Goal: Find specific page/section: Find specific page/section

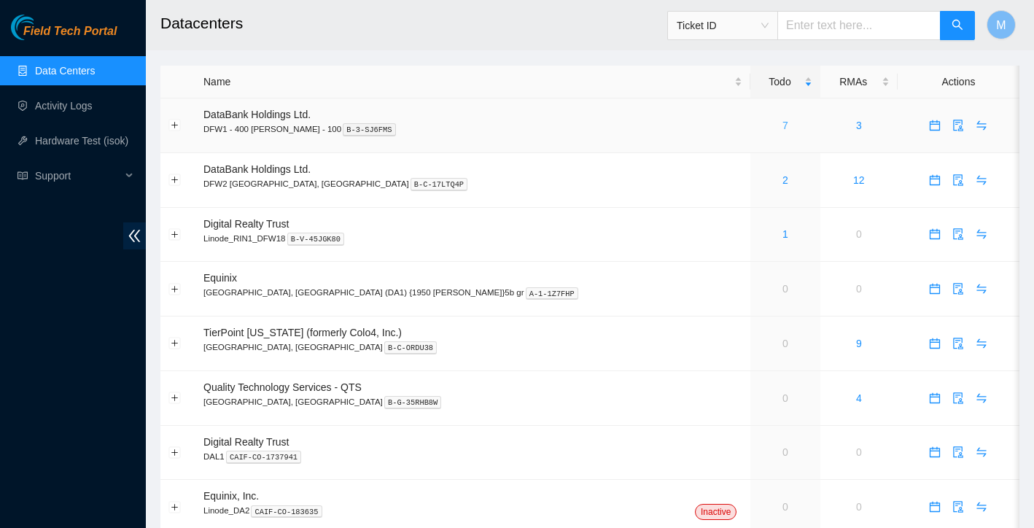
click at [782, 128] on link "7" at bounding box center [785, 126] width 6 height 12
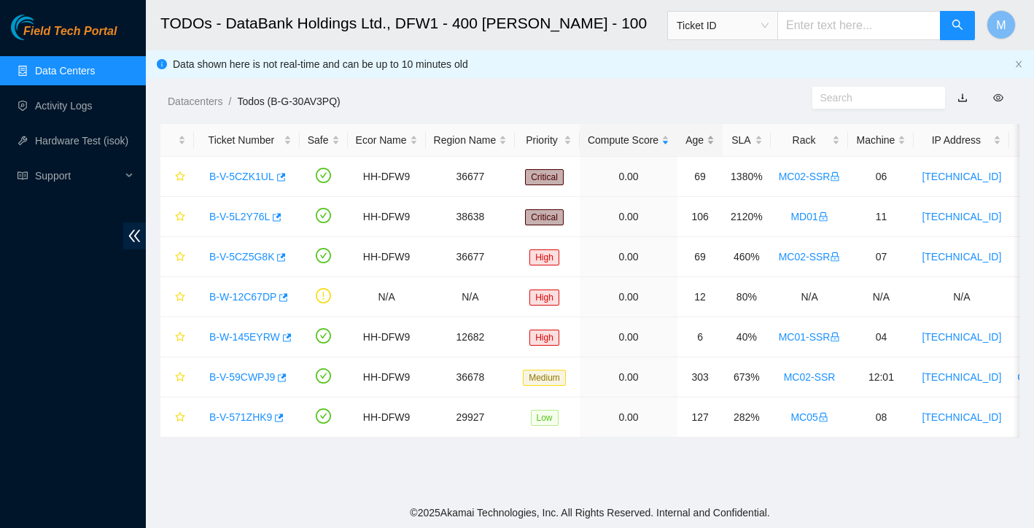
click at [710, 136] on div "Age" at bounding box center [699, 140] width 29 height 16
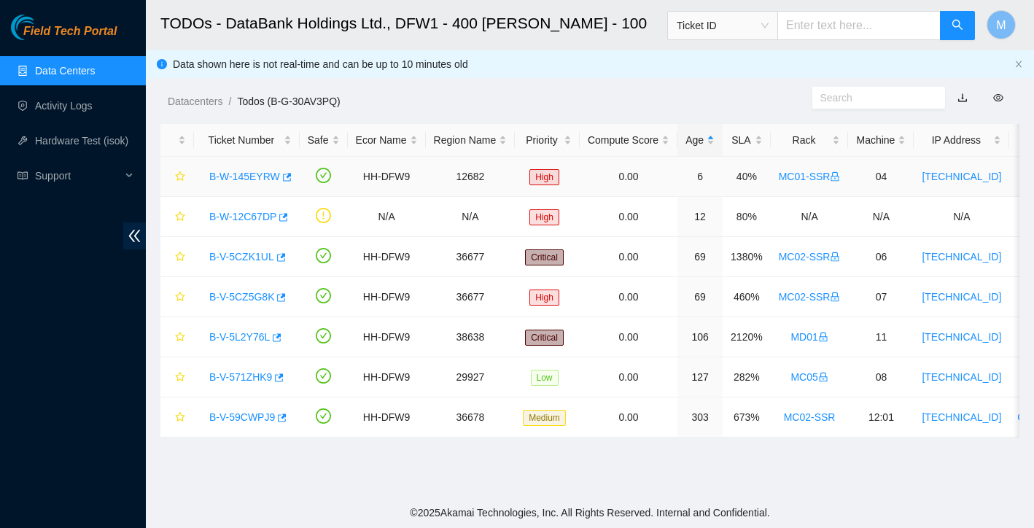
click at [261, 181] on link "B-W-145EYRW" at bounding box center [244, 177] width 71 height 12
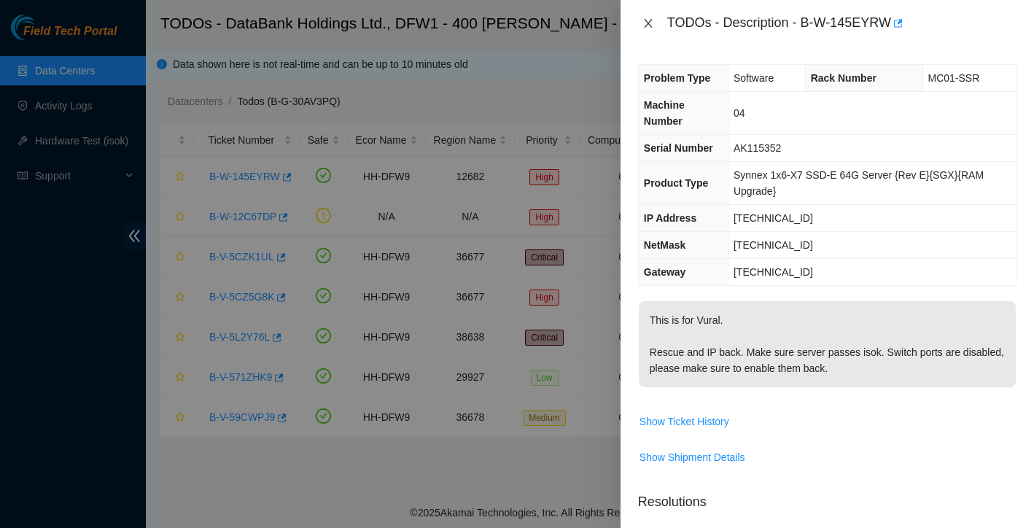
click at [650, 18] on icon "close" at bounding box center [648, 23] width 12 height 12
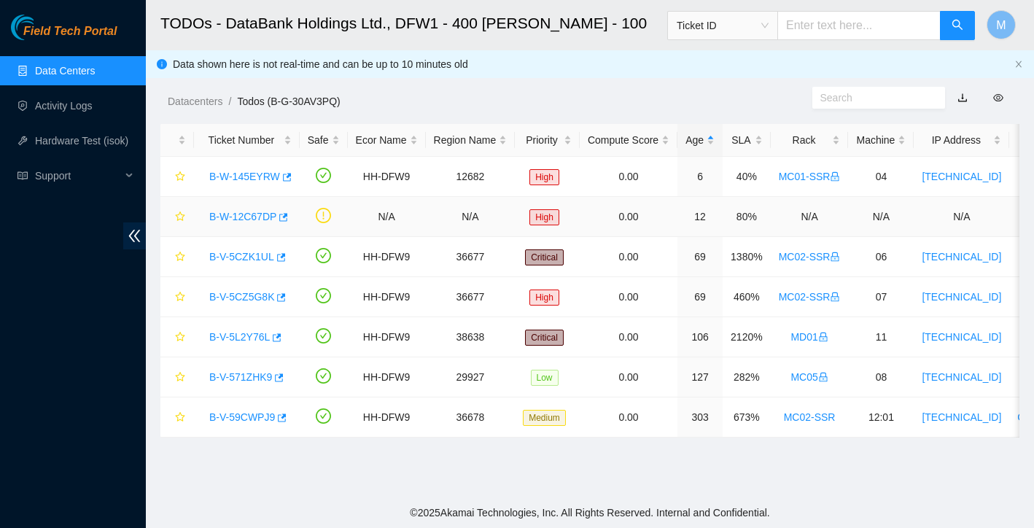
click at [250, 222] on link "B-W-12C67DP" at bounding box center [242, 217] width 67 height 12
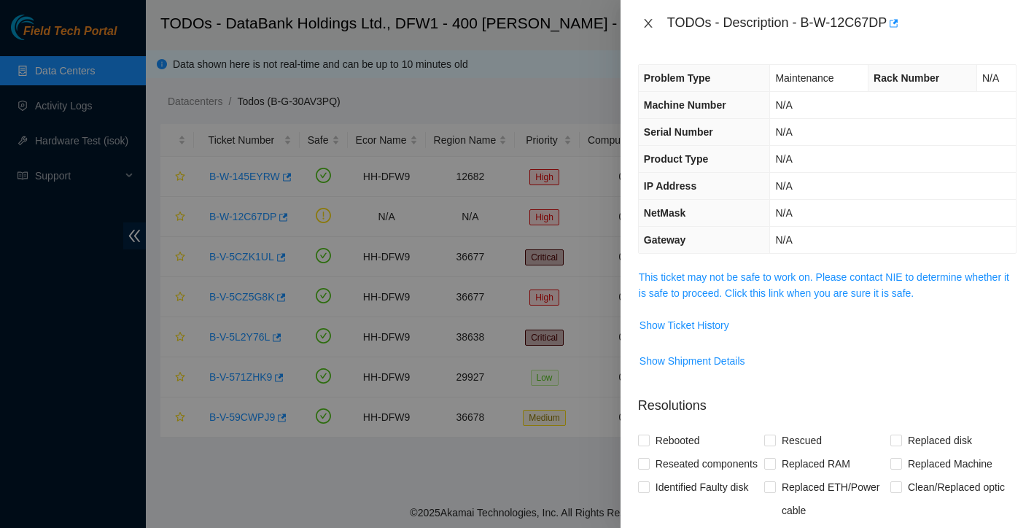
click at [652, 25] on icon "close" at bounding box center [648, 23] width 12 height 12
